Goal: Information Seeking & Learning: Learn about a topic

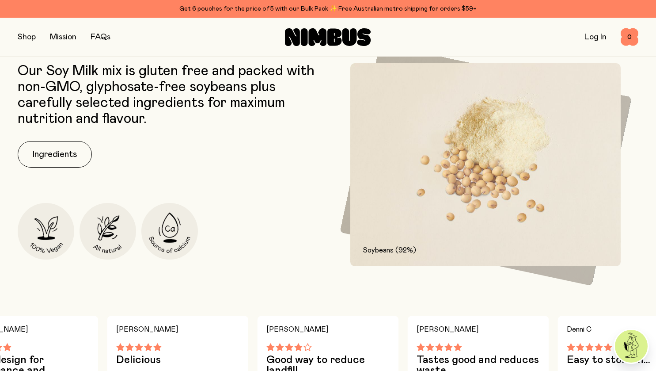
scroll to position [399, 0]
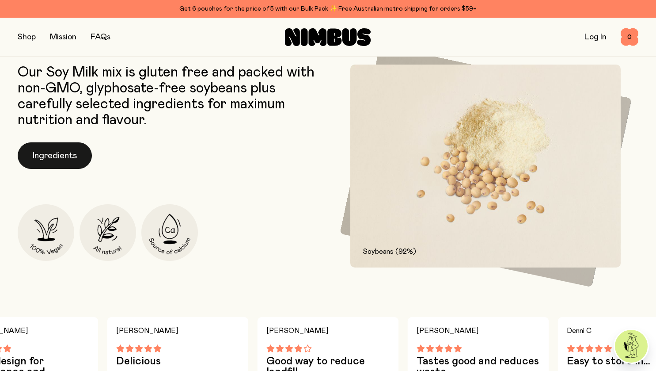
click at [46, 157] on button "Ingredients" at bounding box center [55, 155] width 74 height 27
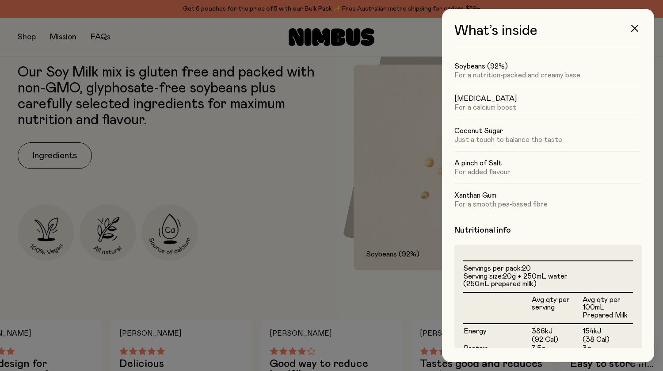
scroll to position [0, 0]
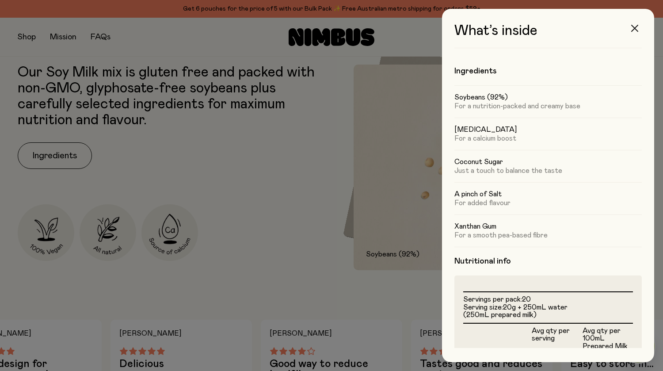
click at [633, 31] on icon "button" at bounding box center [634, 28] width 7 height 7
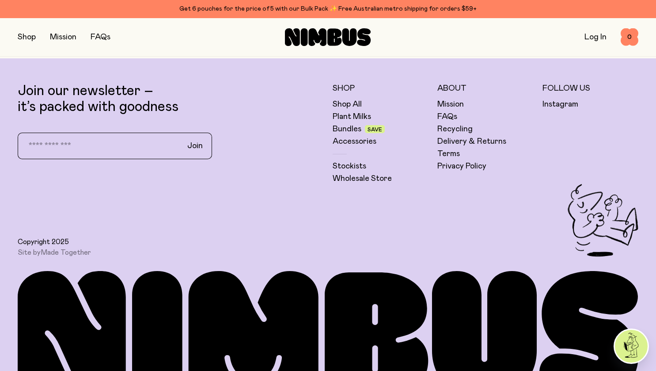
scroll to position [2236, 0]
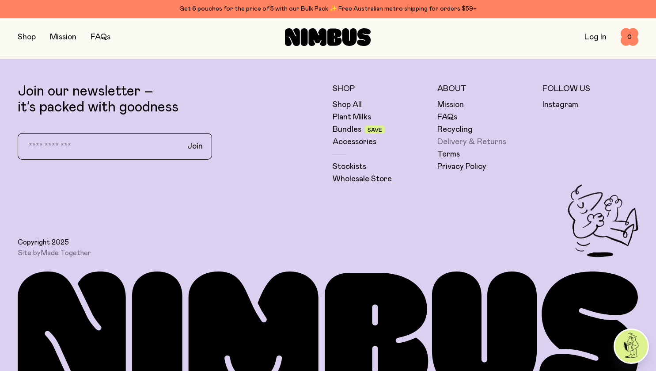
click at [495, 141] on link "Delivery & Returns" at bounding box center [471, 142] width 69 height 11
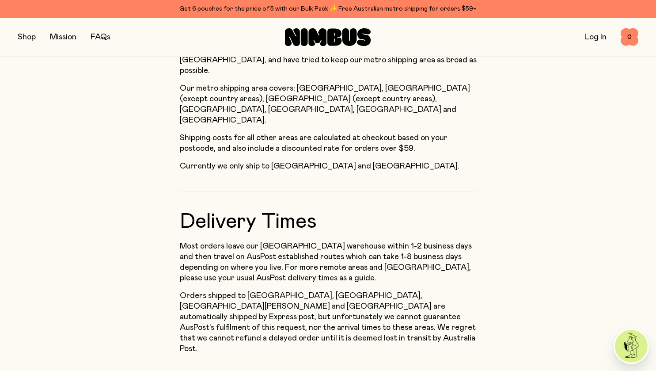
scroll to position [502, 0]
click at [27, 37] on button "button" at bounding box center [27, 37] width 18 height 12
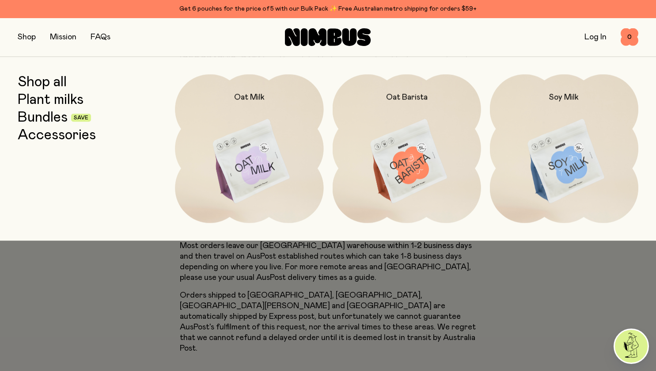
click at [154, 282] on div at bounding box center [328, 185] width 656 height 371
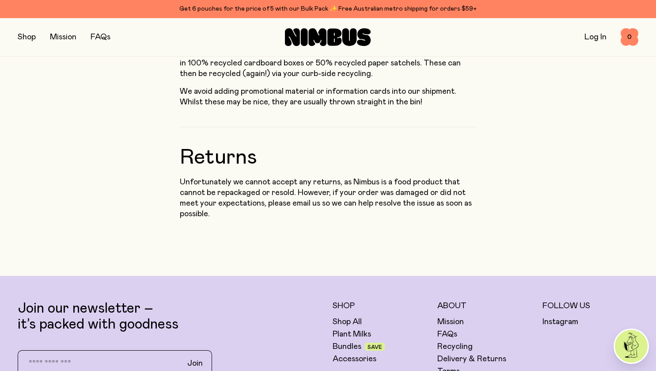
scroll to position [879, 0]
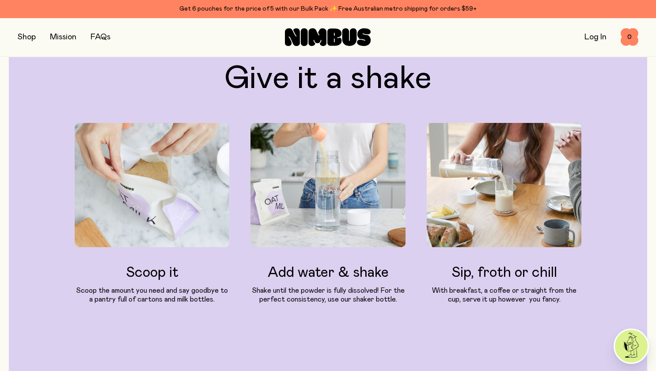
scroll to position [2236, 0]
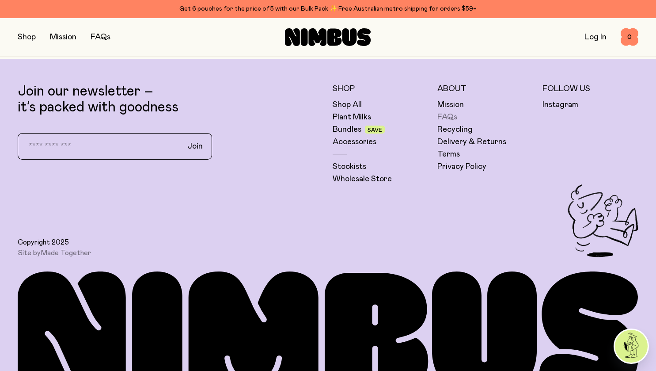
click at [443, 112] on link "FAQs" at bounding box center [447, 117] width 20 height 11
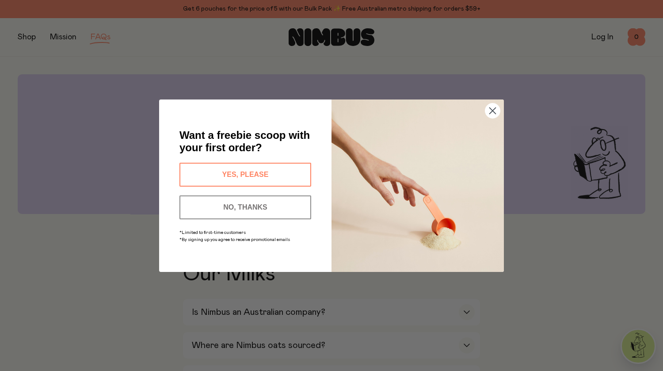
click at [494, 107] on icon "Close dialog" at bounding box center [493, 110] width 6 height 6
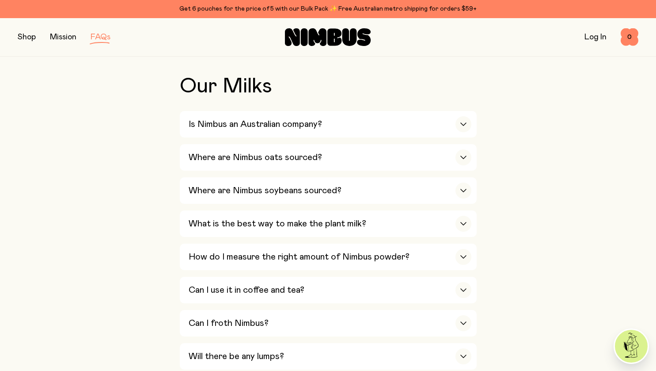
scroll to position [191, 0]
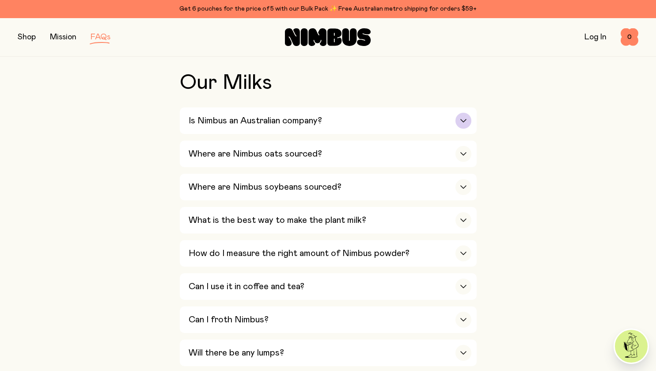
click at [395, 119] on div "Is Nimbus an Australian company?" at bounding box center [330, 120] width 283 height 27
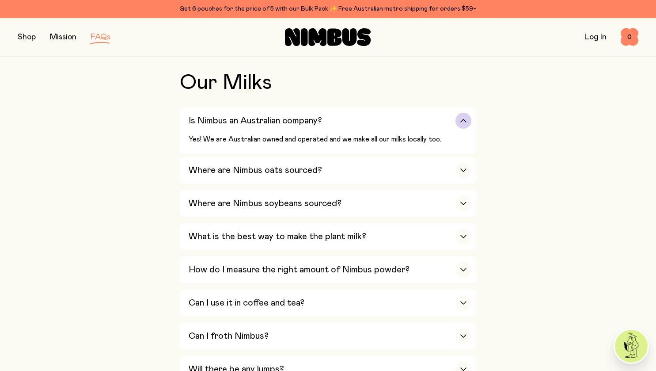
click at [395, 119] on div "Is Nimbus an Australian company?" at bounding box center [330, 120] width 283 height 27
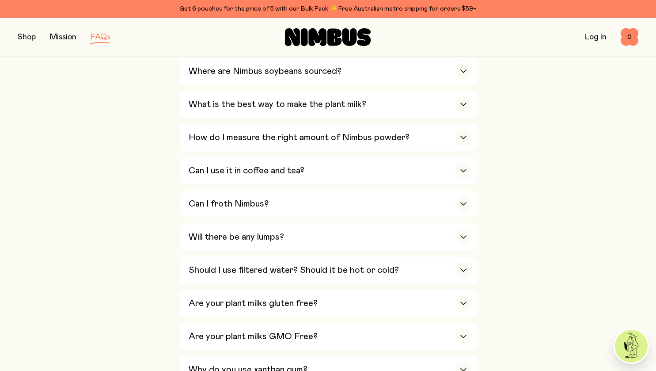
scroll to position [308, 0]
drag, startPoint x: 364, startPoint y: 153, endPoint x: 363, endPoint y: 131, distance: 22.5
click at [363, 131] on div "Is Nimbus an Australian company? Yes! We are Australian owned and operated and …" at bounding box center [328, 287] width 297 height 593
click at [363, 132] on h3 "How do I measure the right amount of Nimbus powder?" at bounding box center [299, 137] width 221 height 11
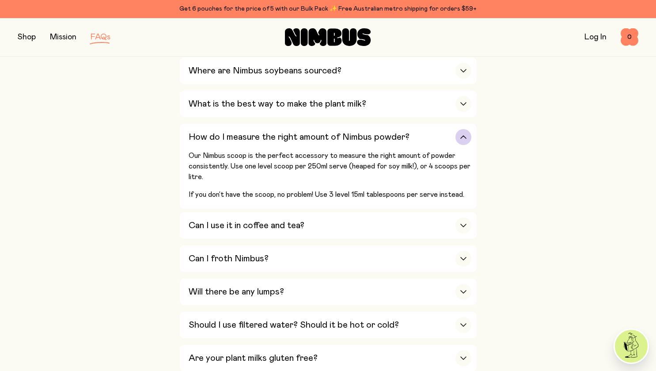
click at [464, 131] on div "button" at bounding box center [464, 137] width 16 height 16
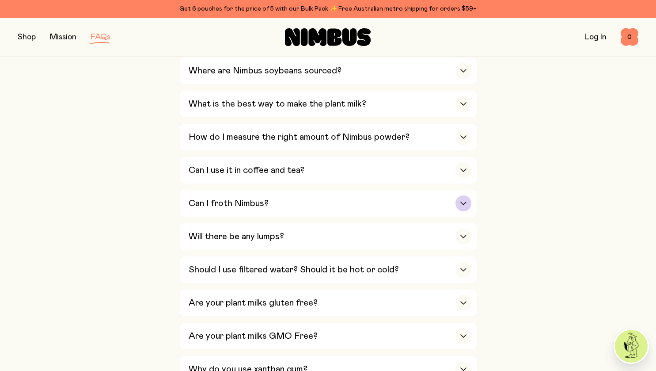
click at [435, 205] on div "Can I froth Nimbus?" at bounding box center [330, 203] width 283 height 27
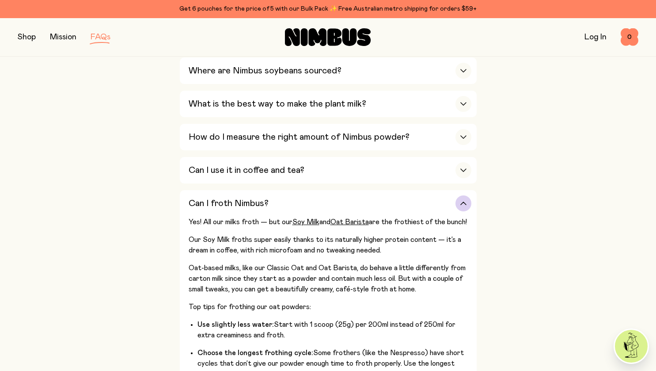
click at [459, 203] on div "button" at bounding box center [464, 203] width 16 height 16
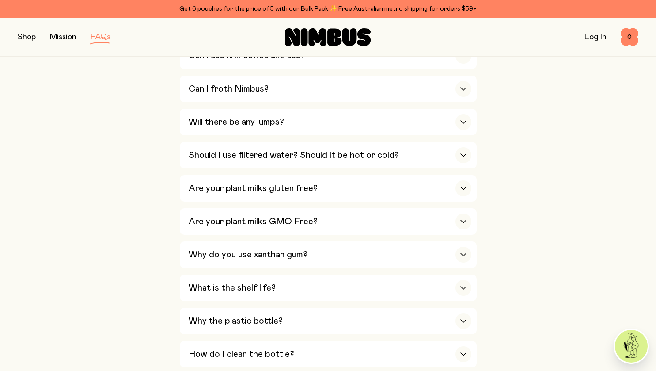
scroll to position [423, 0]
click at [460, 152] on icon "button" at bounding box center [463, 154] width 7 height 4
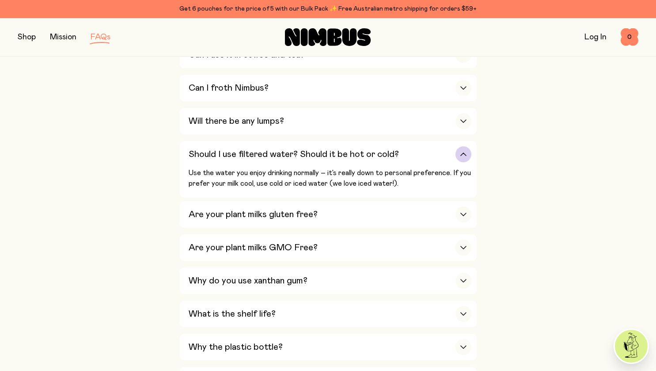
click at [460, 152] on icon "button" at bounding box center [463, 154] width 7 height 4
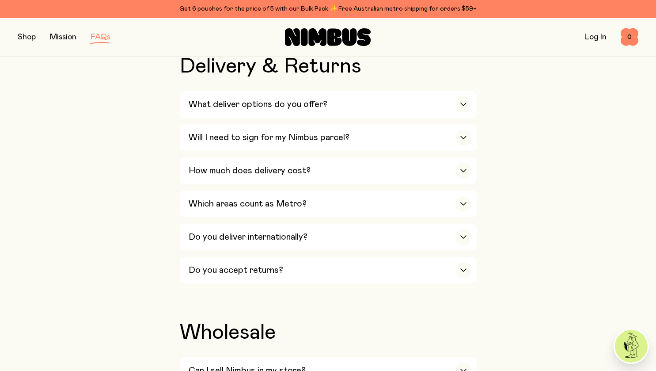
scroll to position [1338, 0]
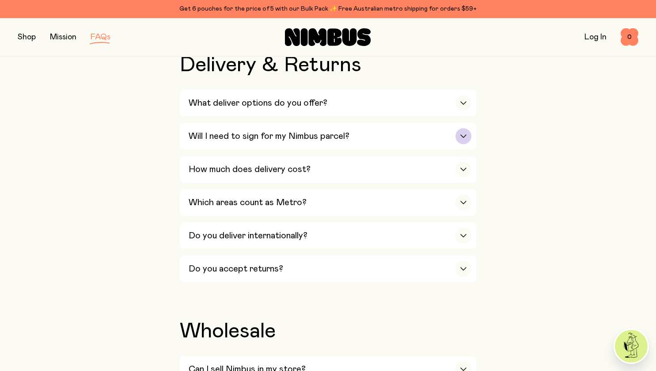
click at [301, 131] on h3 "Will I need to sign for my Nimbus parcel?" at bounding box center [269, 136] width 161 height 11
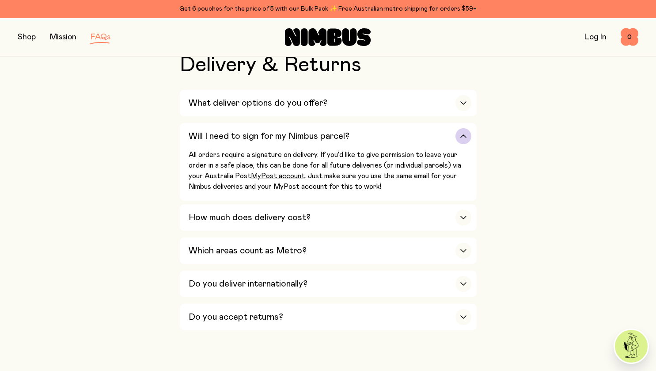
click at [293, 131] on h3 "Will I need to sign for my Nimbus parcel?" at bounding box center [269, 136] width 161 height 11
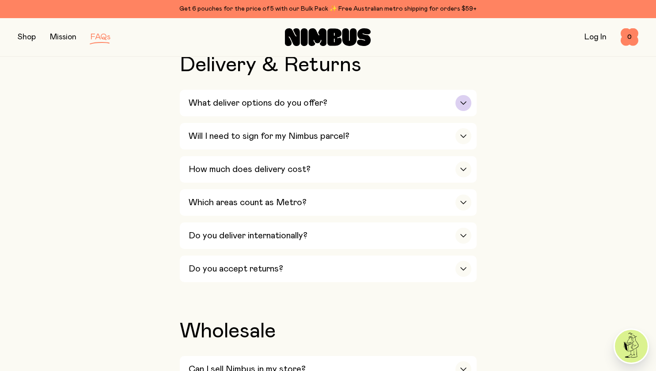
click at [289, 100] on div "What deliver options do you offer?" at bounding box center [330, 103] width 283 height 27
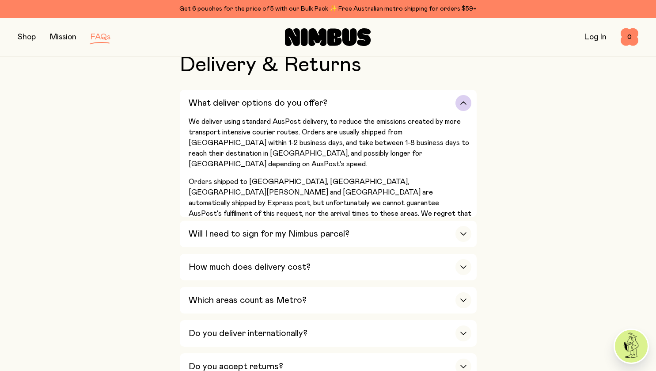
click at [441, 93] on div "What deliver options do you offer?" at bounding box center [330, 103] width 283 height 27
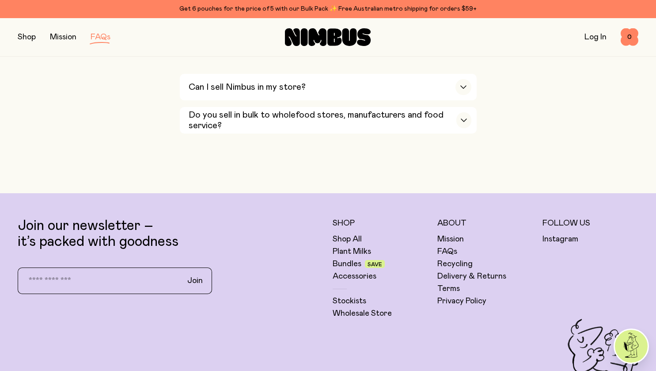
scroll to position [1622, 0]
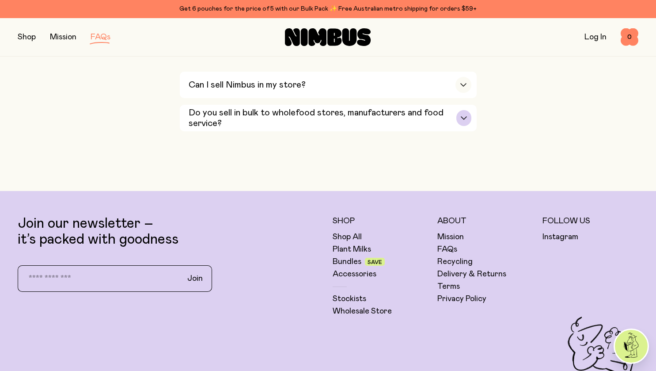
click at [416, 107] on h3 "Do you sell in bulk to wholefood stores, manufacturers and food service?" at bounding box center [323, 117] width 268 height 21
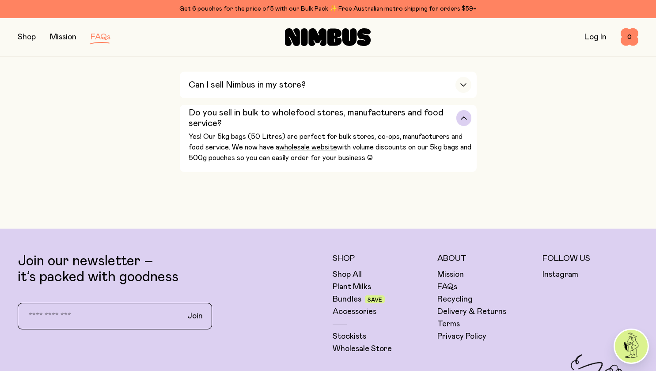
click at [279, 107] on h3 "Do you sell in bulk to wholefood stores, manufacturers and food service?" at bounding box center [323, 117] width 268 height 21
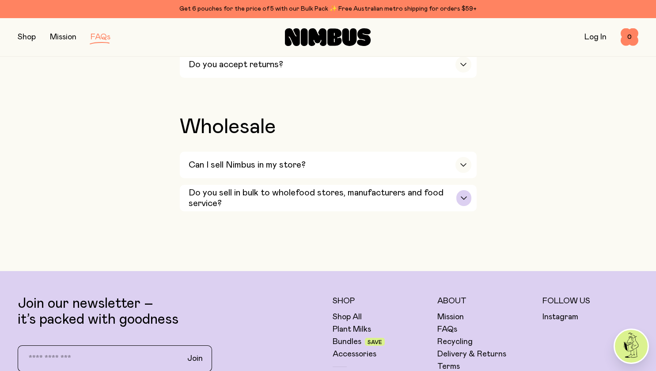
scroll to position [1540, 0]
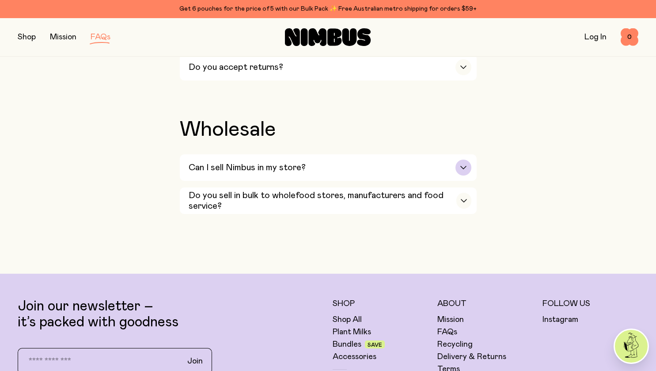
click at [262, 162] on h3 "Can I sell Nimbus in my store?" at bounding box center [247, 167] width 117 height 11
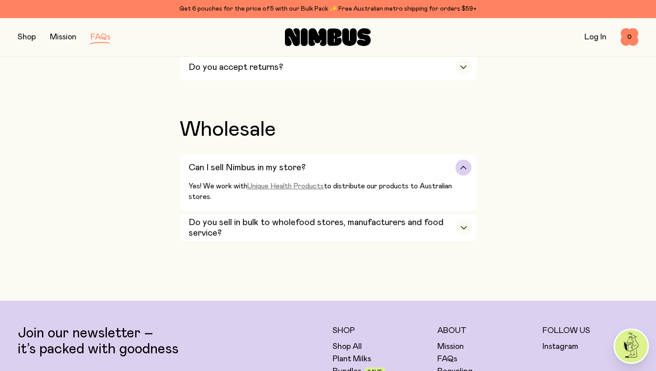
click at [275, 182] on link "Unique Health Products" at bounding box center [285, 185] width 76 height 7
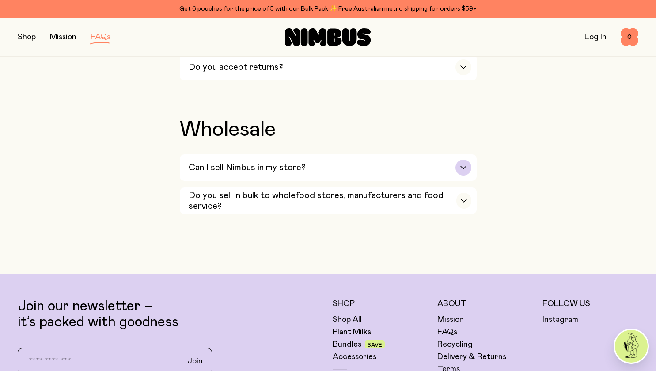
click at [304, 160] on div "Can I sell Nimbus in my store?" at bounding box center [330, 167] width 283 height 27
